Goal: Task Accomplishment & Management: Manage account settings

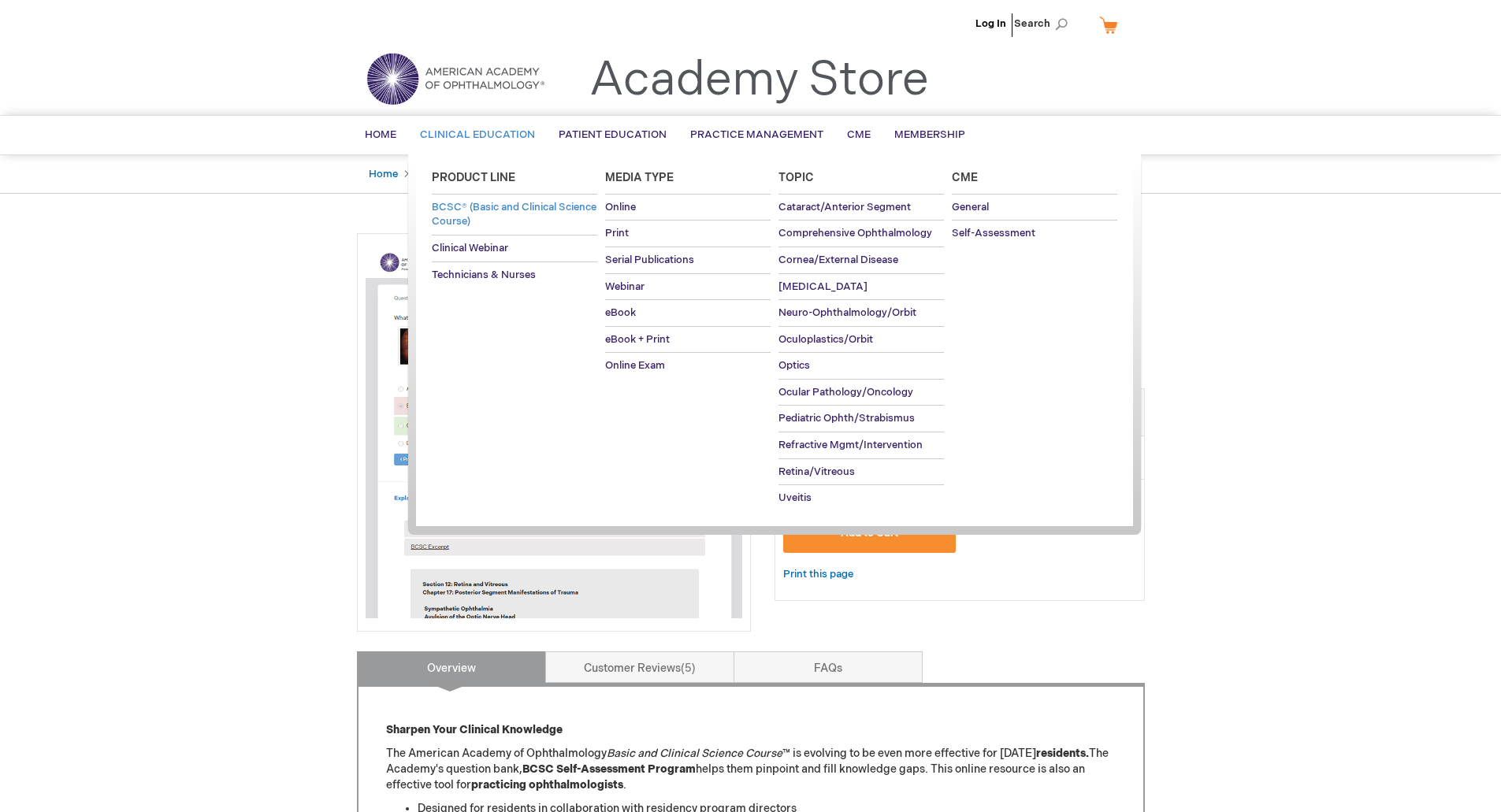
click at [475, 209] on span "BCSC® (Basic and Clinical Science Course)" at bounding box center [514, 214] width 164 height 27
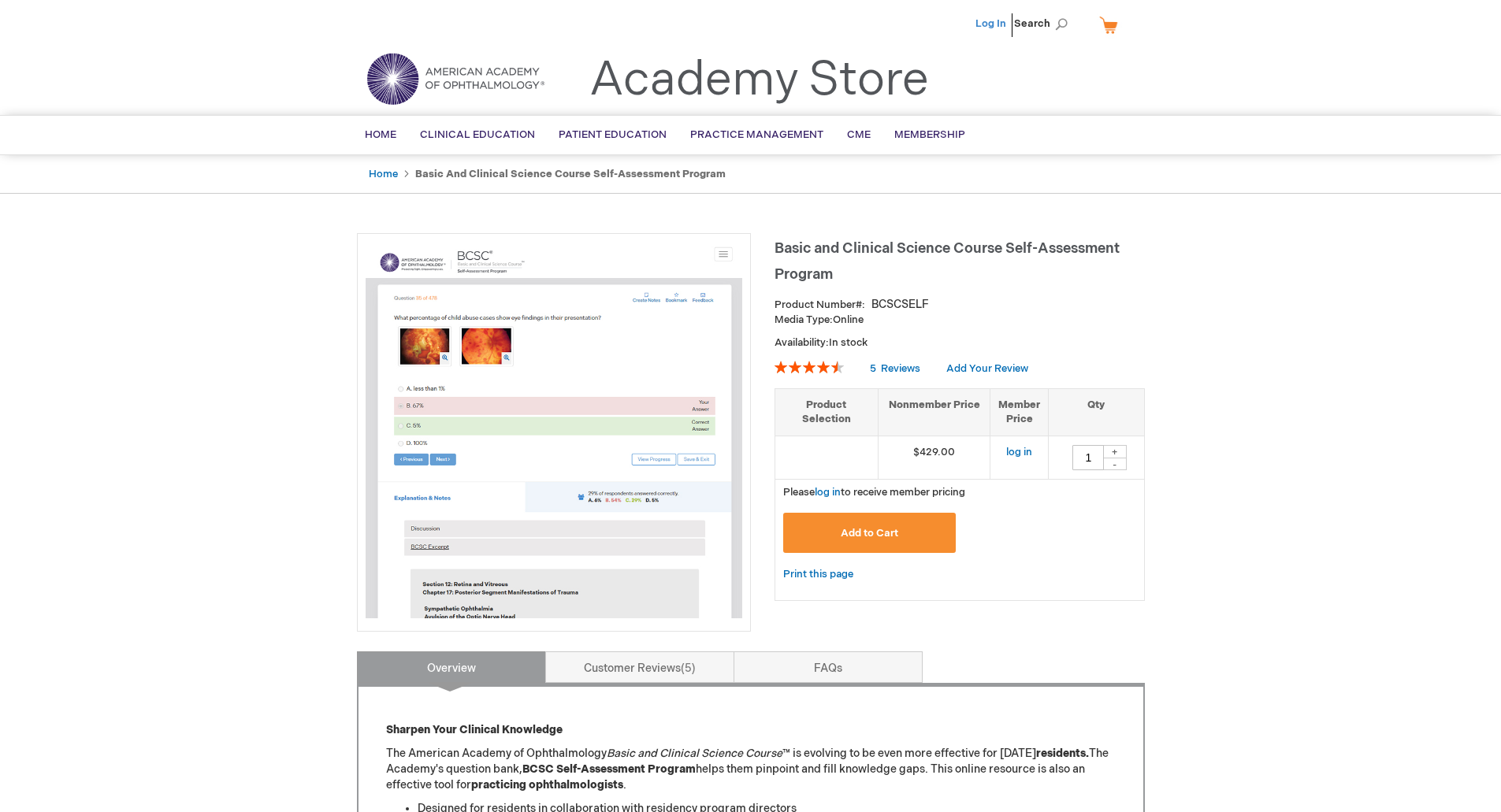
click at [988, 26] on link "Log In" at bounding box center [990, 24] width 31 height 12
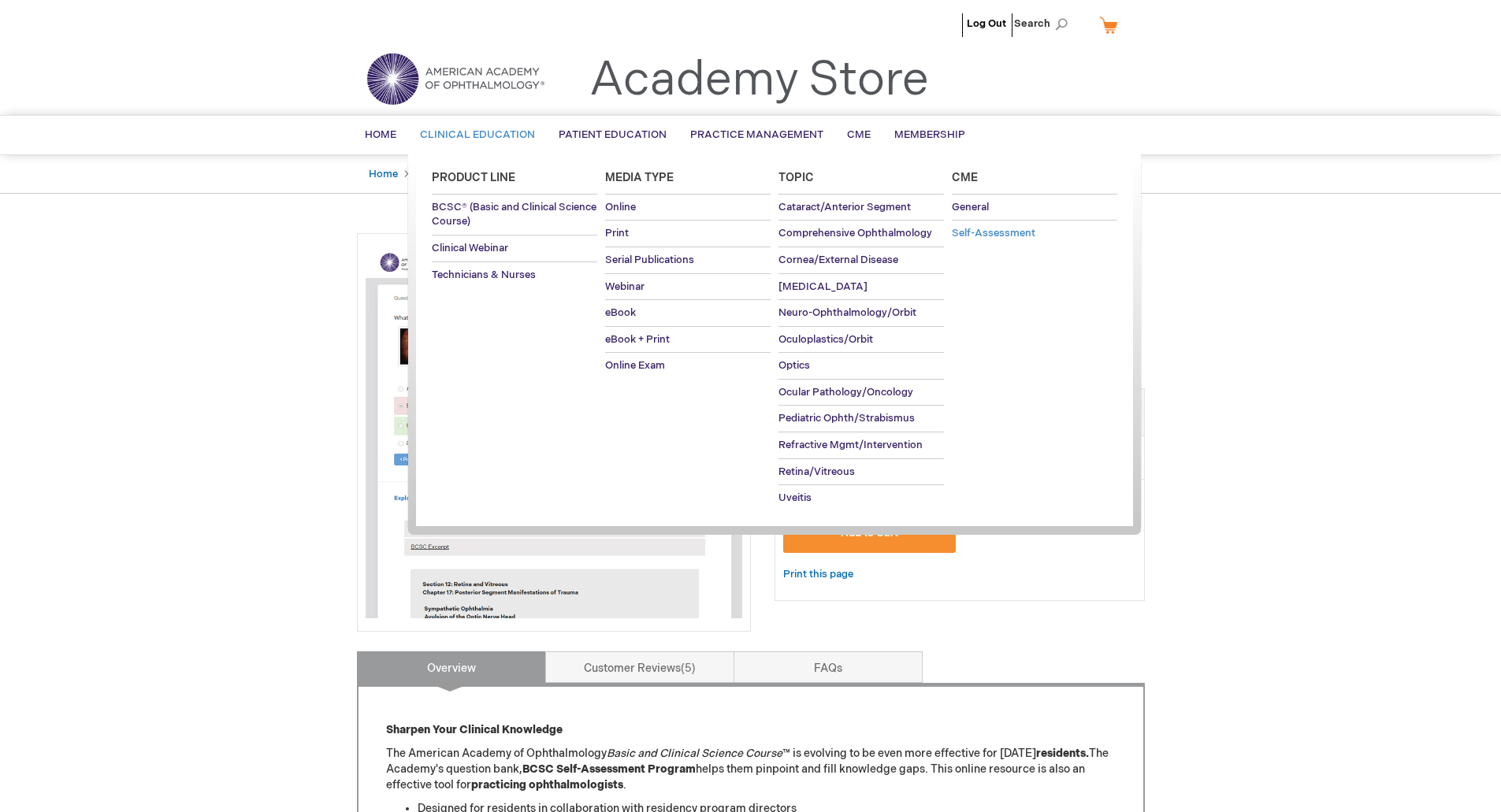
click at [1004, 229] on span "Self-Assessment" at bounding box center [994, 233] width 83 height 12
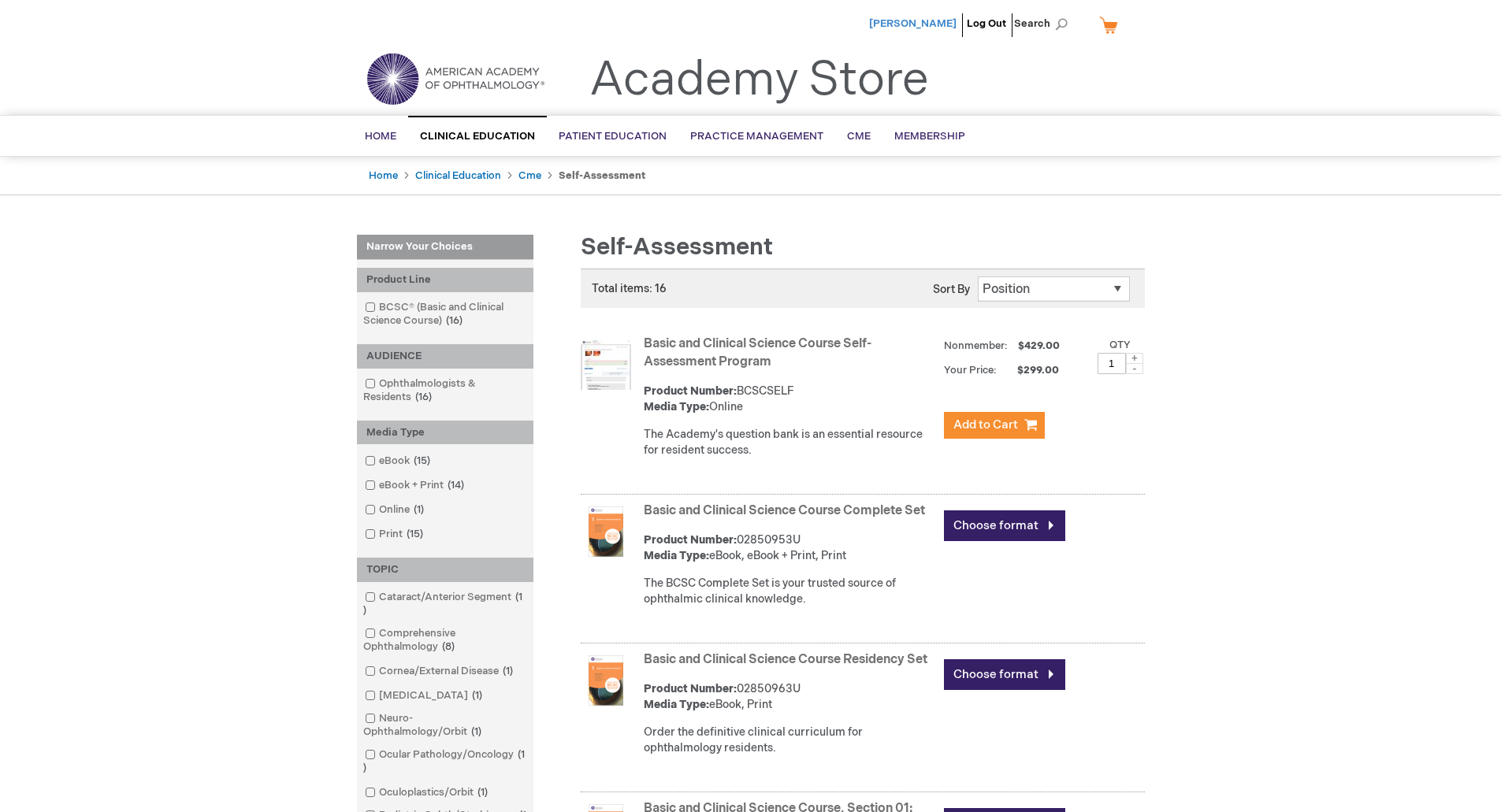
click at [903, 23] on span "Mathilde Franklin" at bounding box center [912, 24] width 88 height 12
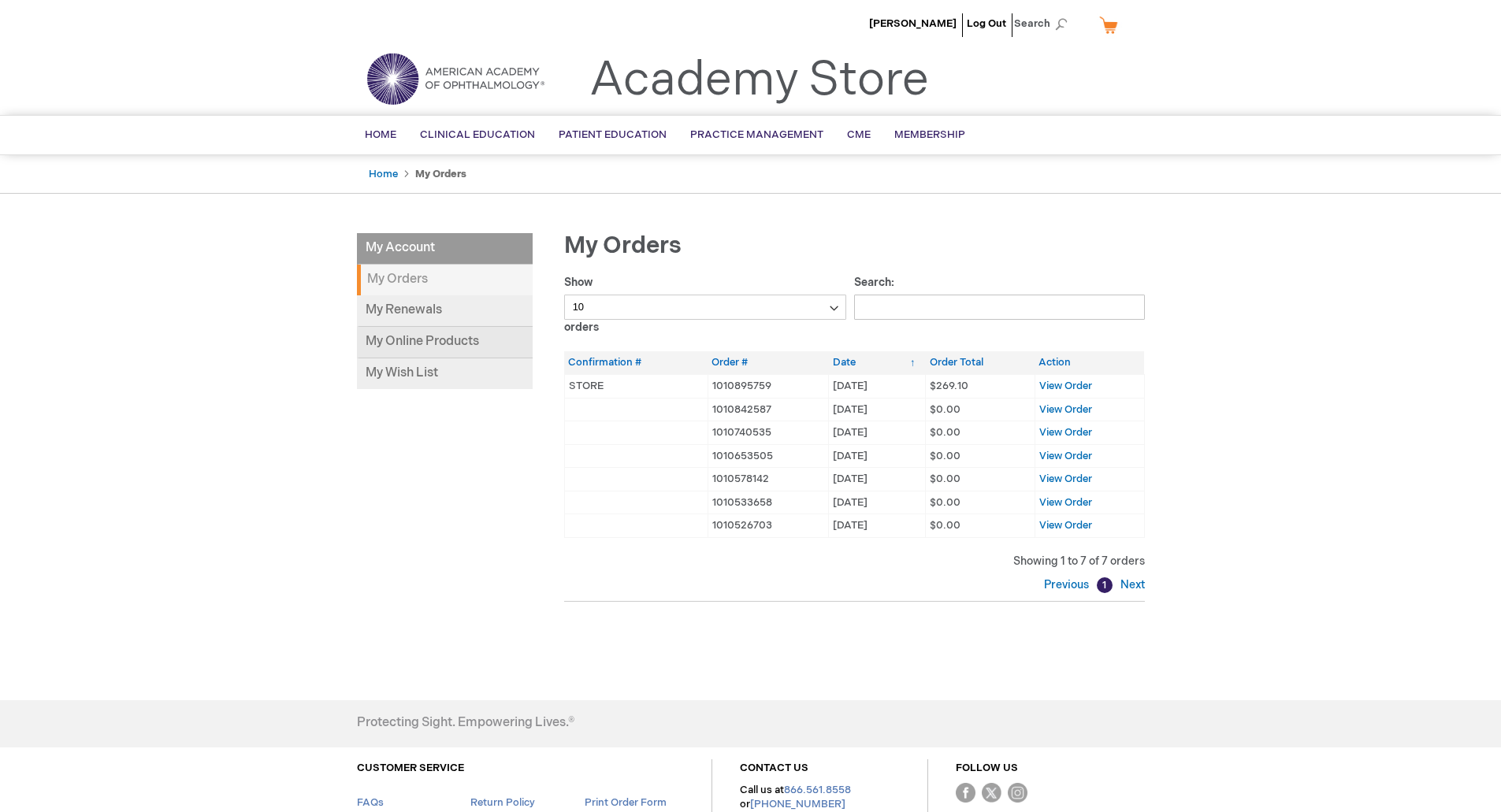
click at [446, 341] on link "My Online Products" at bounding box center [445, 343] width 176 height 32
